Goal: Task Accomplishment & Management: Complete application form

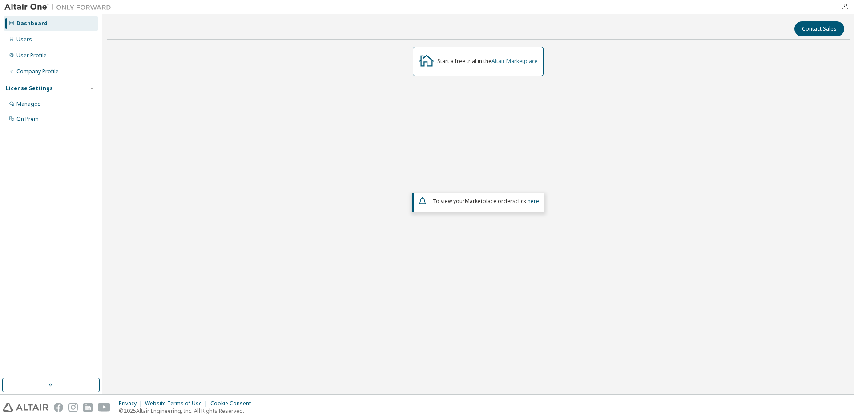
click at [526, 60] on link "Altair Marketplace" at bounding box center [515, 61] width 46 height 8
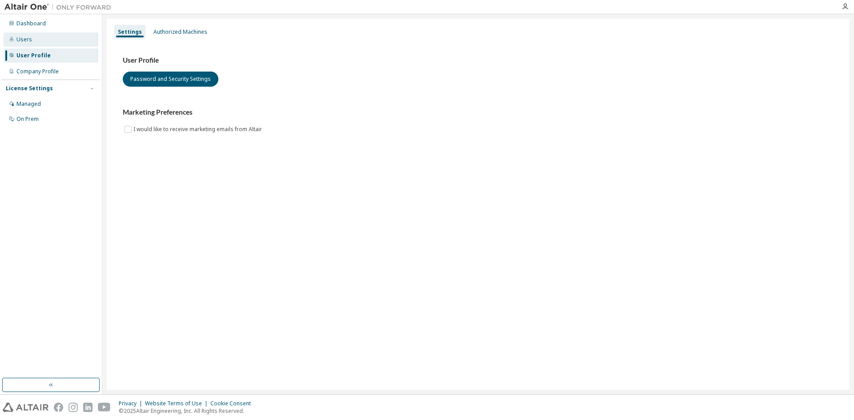
click at [32, 38] on div "Users" at bounding box center [51, 39] width 95 height 14
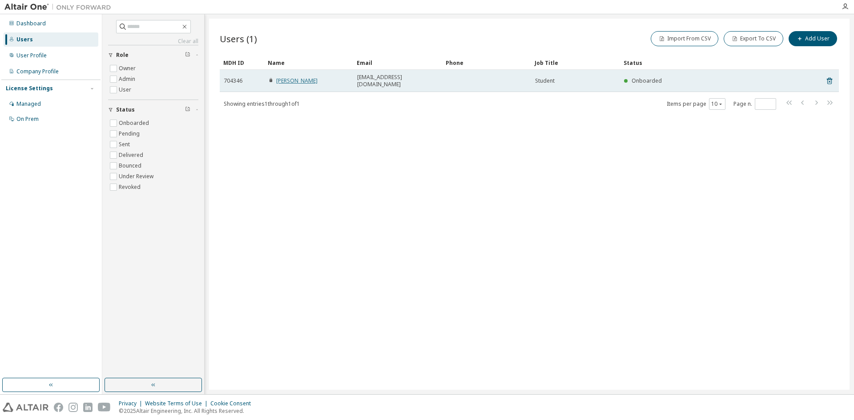
click at [295, 79] on link "Cesar Jimenez" at bounding box center [296, 81] width 41 height 8
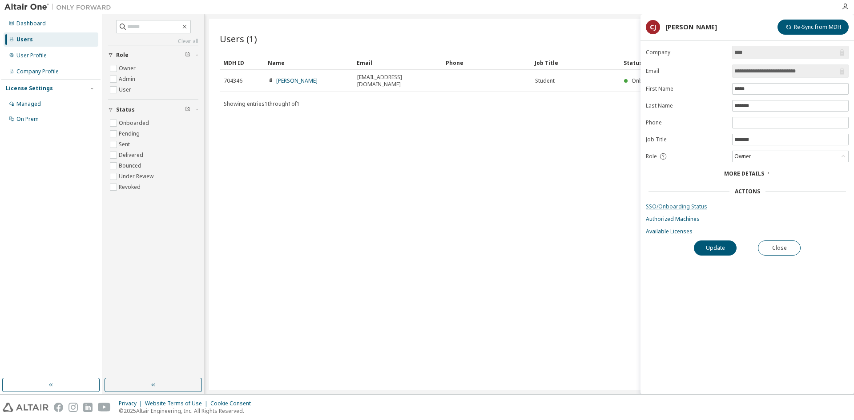
click at [695, 208] on link "SSO/Onboarding Status" at bounding box center [747, 206] width 203 height 7
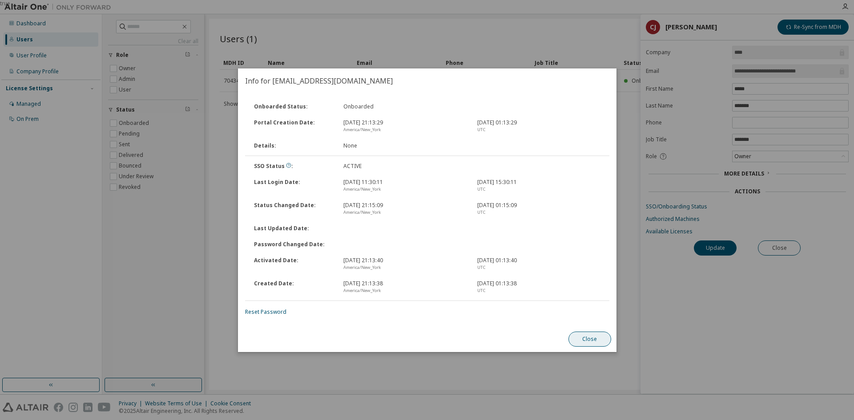
click at [602, 341] on button "Close" at bounding box center [589, 339] width 43 height 15
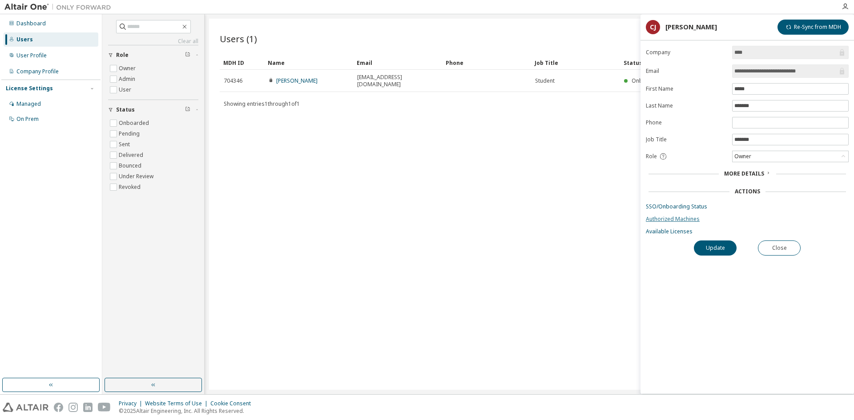
click at [685, 221] on link "Authorized Machines" at bounding box center [747, 219] width 203 height 7
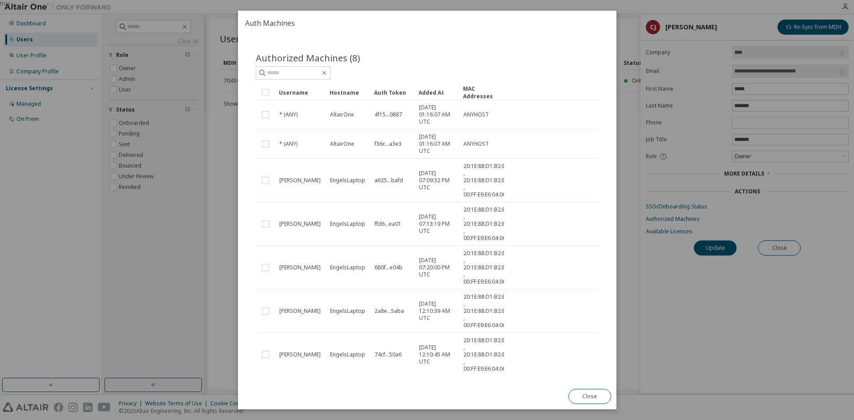
click at [679, 232] on div "true" at bounding box center [427, 210] width 854 height 420
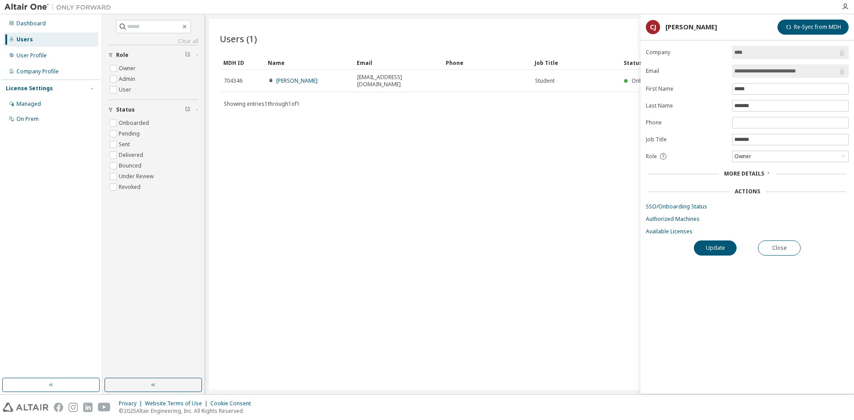
click at [679, 232] on link "Available Licenses" at bounding box center [747, 231] width 203 height 7
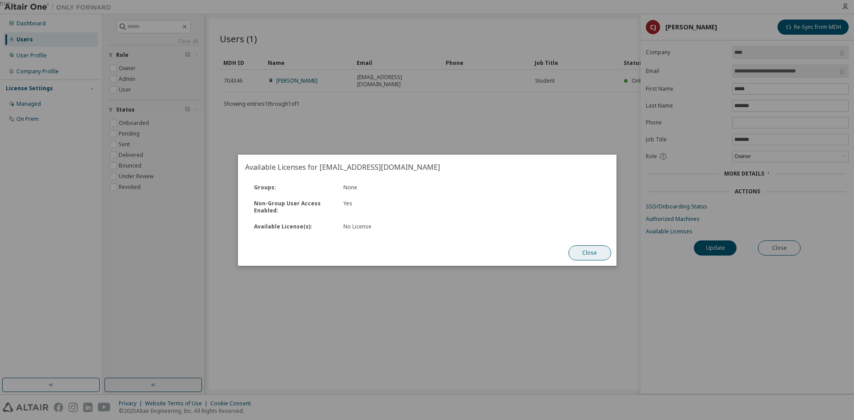
click at [582, 255] on button "Close" at bounding box center [589, 253] width 43 height 15
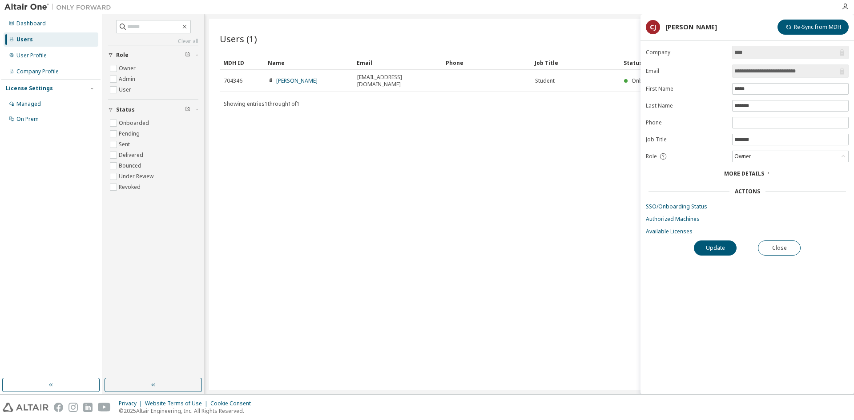
click at [380, 202] on div "Users (1) Import From CSV Export To CSV Add User Clear Load Save Save As Field …" at bounding box center [529, 205] width 641 height 372
click at [45, 70] on div "Company Profile" at bounding box center [37, 71] width 42 height 7
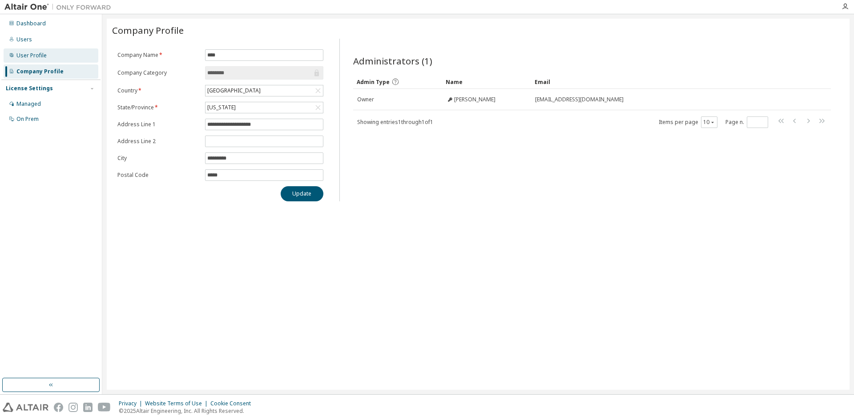
click at [38, 55] on div "User Profile" at bounding box center [31, 55] width 30 height 7
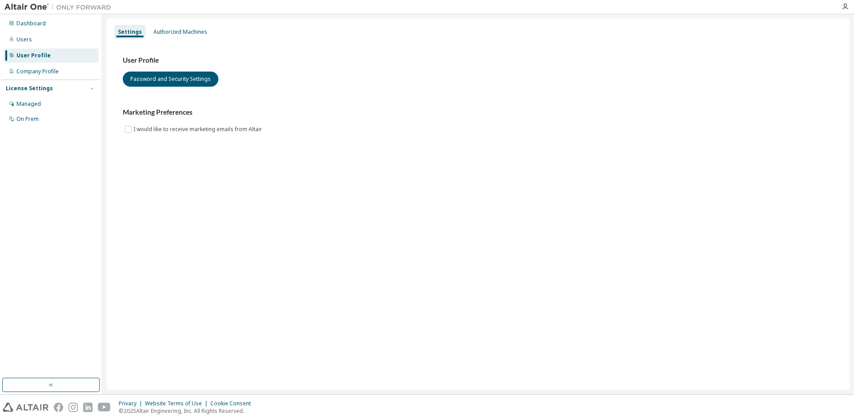
click at [849, 5] on div at bounding box center [846, 6] width 18 height 7
click at [846, 8] on icon "button" at bounding box center [845, 6] width 7 height 7
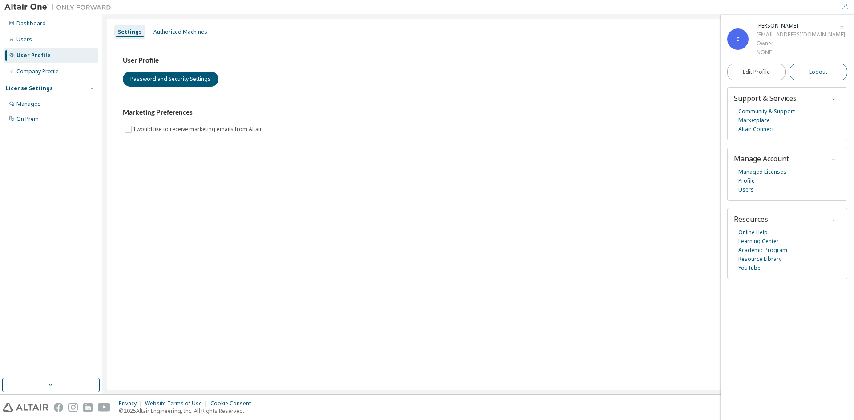
click at [815, 73] on span "Logout" at bounding box center [818, 72] width 18 height 9
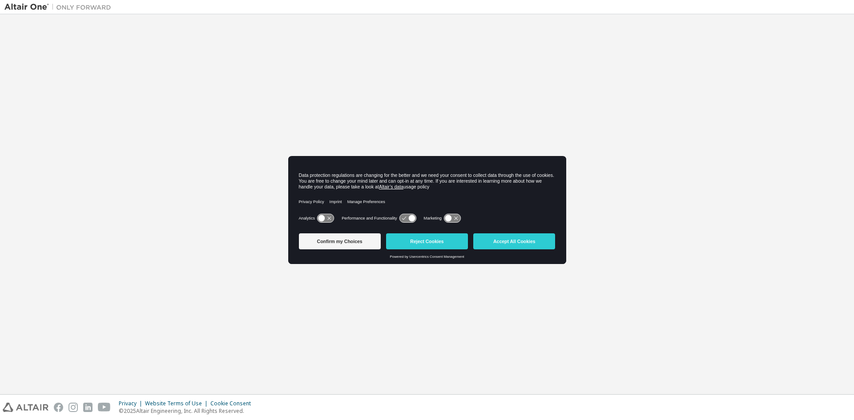
click at [514, 253] on div "Confirm my Choices Reject Cookies Accept All Cookies" at bounding box center [427, 242] width 257 height 25
click at [517, 248] on button "Accept All Cookies" at bounding box center [514, 242] width 82 height 16
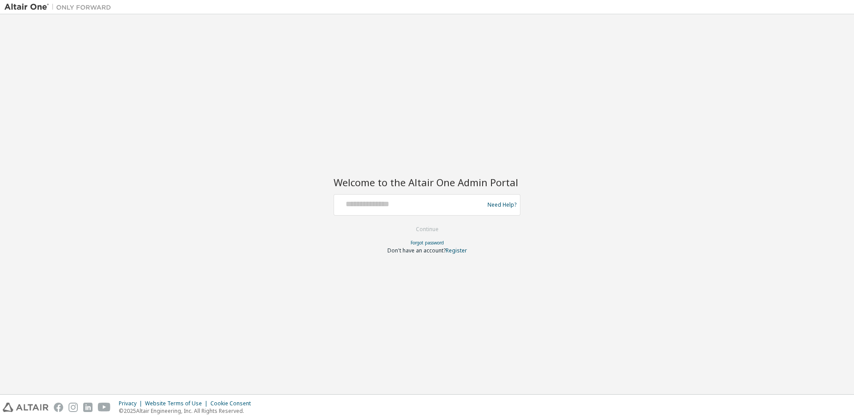
click at [36, 7] on img at bounding box center [59, 7] width 111 height 9
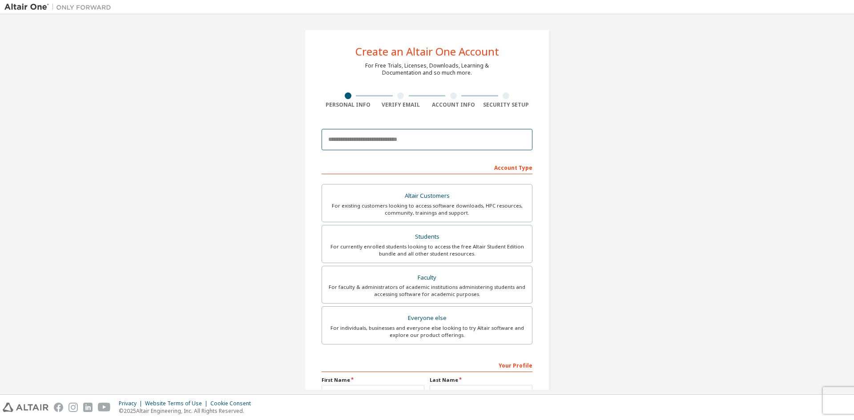
click at [450, 135] on input "email" at bounding box center [427, 139] width 211 height 21
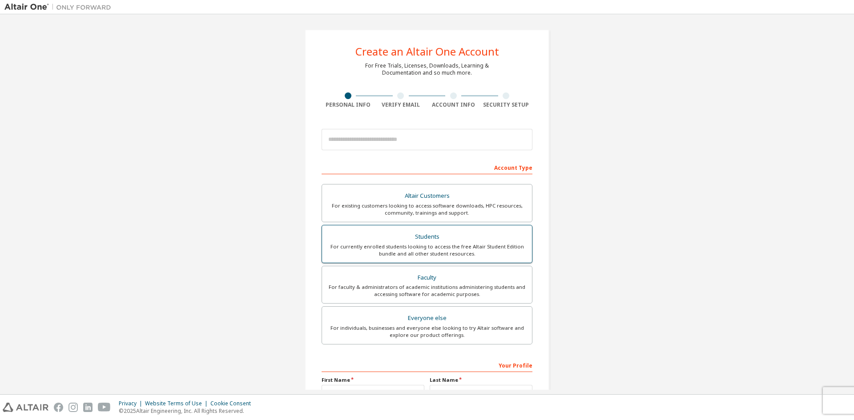
click at [469, 247] on div "For currently enrolled students looking to access the free Altair Student Editi…" at bounding box center [426, 250] width 199 height 14
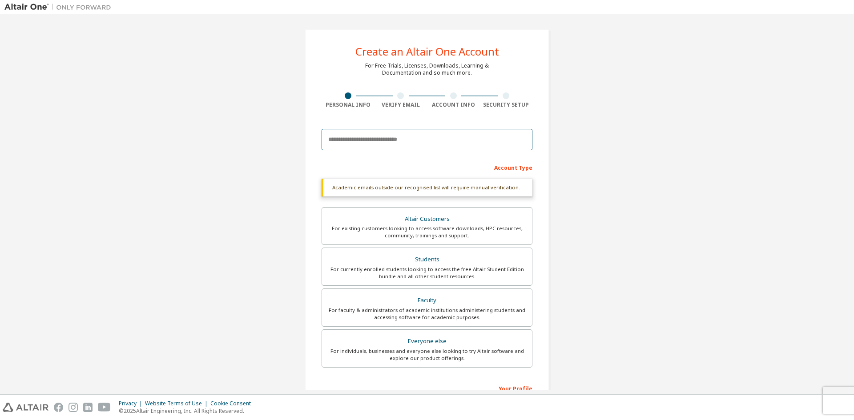
click at [388, 137] on input "email" at bounding box center [427, 139] width 211 height 21
paste input "**********"
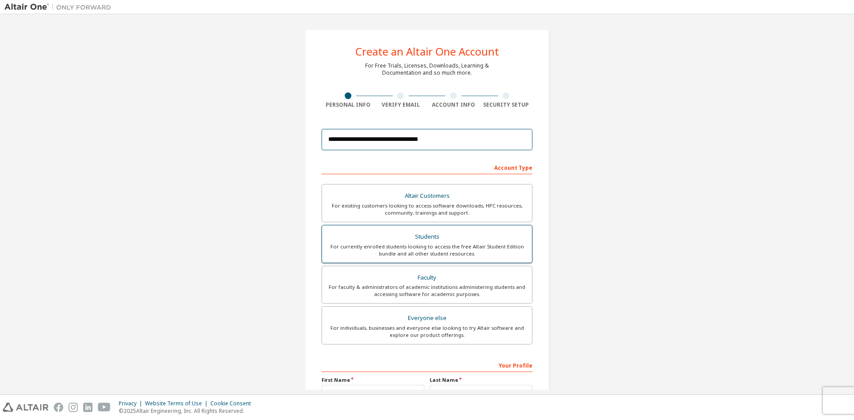
type input "**********"
click at [463, 243] on div "For currently enrolled students looking to access the free Altair Student Editi…" at bounding box center [426, 250] width 199 height 14
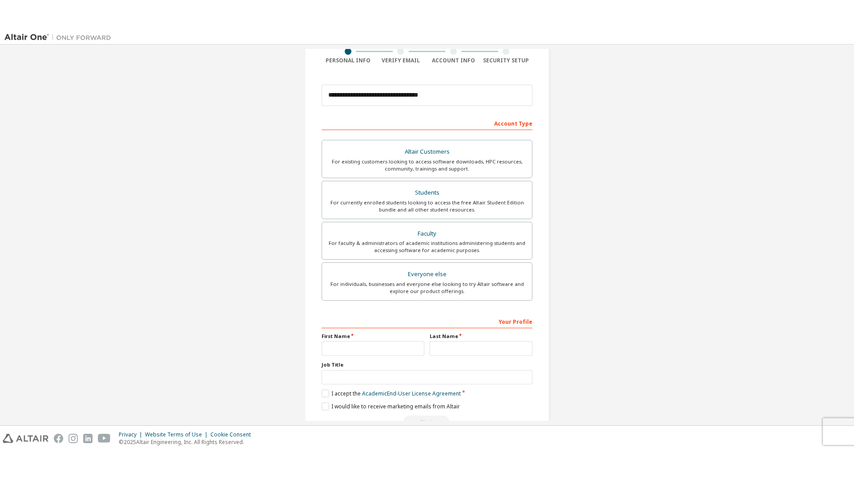
scroll to position [89, 0]
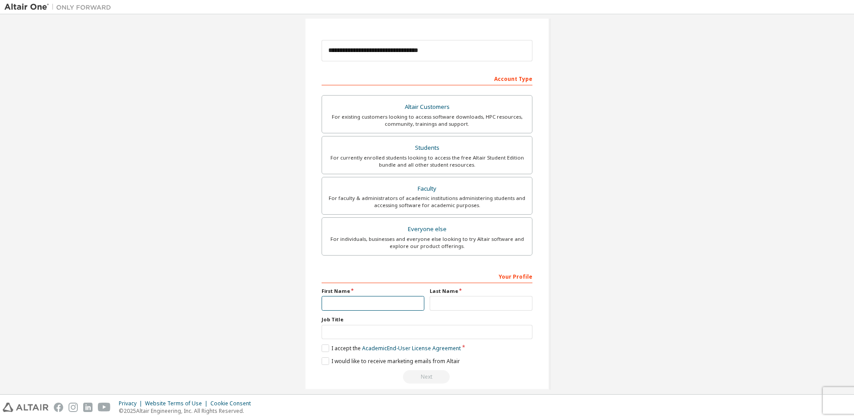
click at [383, 307] on input "text" at bounding box center [373, 303] width 103 height 15
type input "*****"
type input "*******"
click at [380, 299] on input "*****" at bounding box center [373, 303] width 103 height 15
type input "*****"
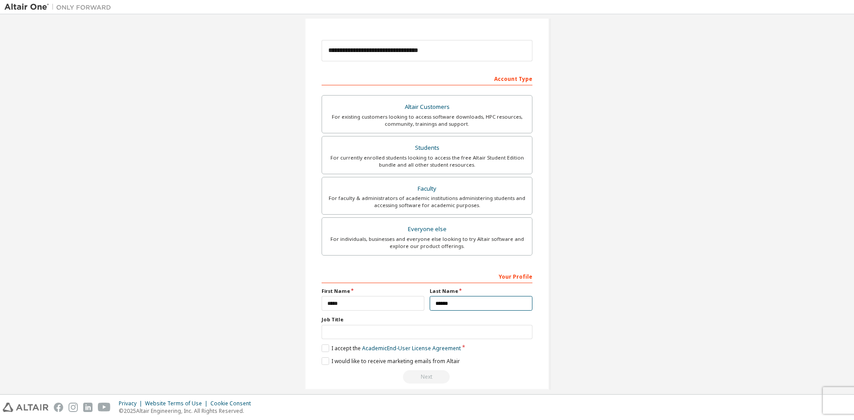
type input "*******"
click at [323, 348] on label "I accept the Academic End-User License Agreement" at bounding box center [391, 349] width 139 height 8
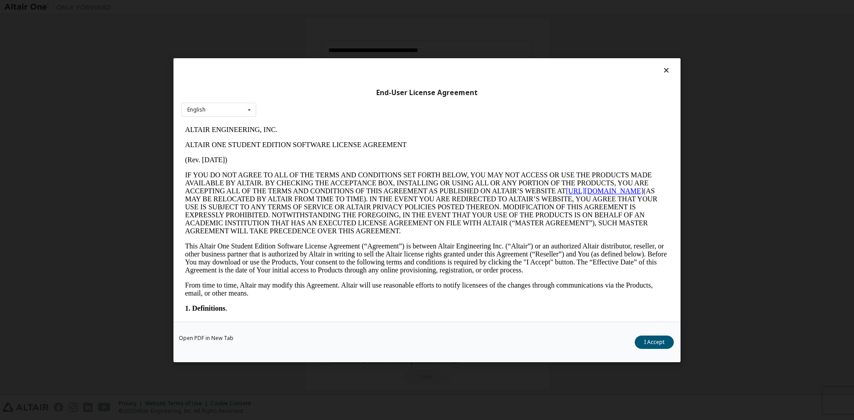
scroll to position [0, 0]
click at [656, 344] on button "I Accept" at bounding box center [654, 342] width 39 height 13
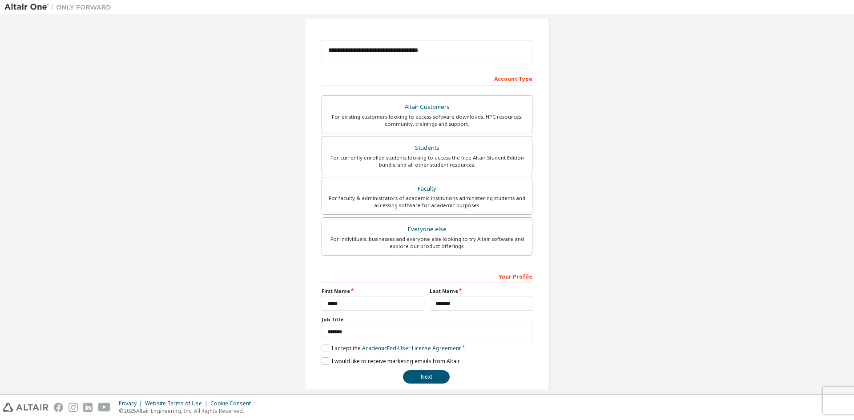
drag, startPoint x: 328, startPoint y: 363, endPoint x: 324, endPoint y: 364, distance: 4.5
click at [324, 364] on label "I would like to receive marketing emails from Altair" at bounding box center [391, 362] width 138 height 8
click at [431, 377] on button "Next" at bounding box center [426, 377] width 47 height 13
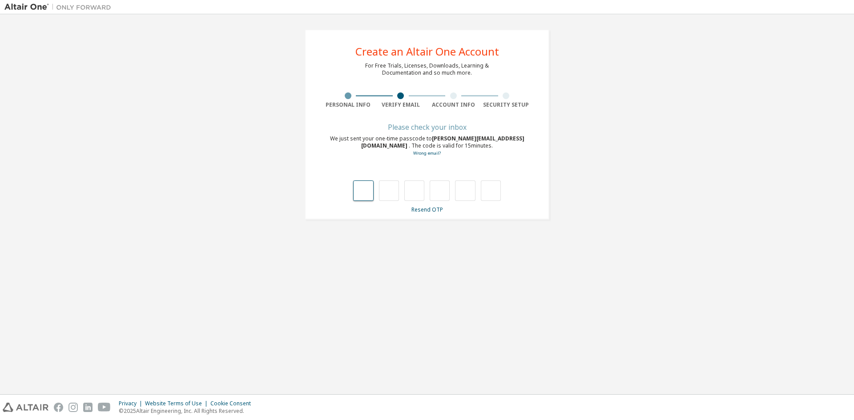
click at [360, 195] on input "text" at bounding box center [363, 191] width 20 height 20
type input "*"
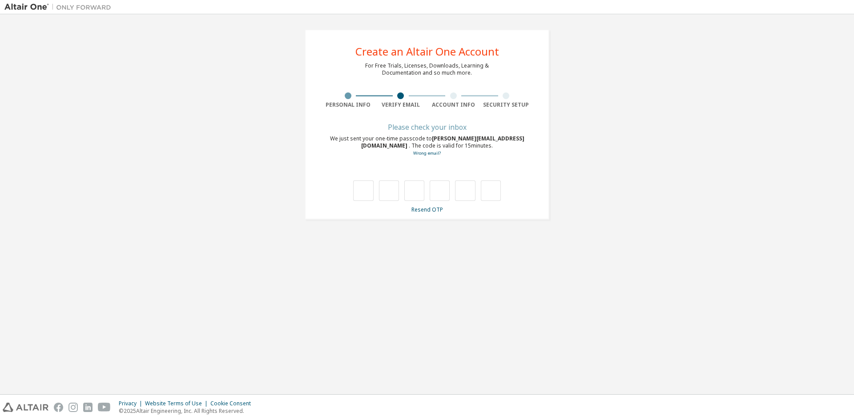
type input "*"
